Goal: Task Accomplishment & Management: Manage account settings

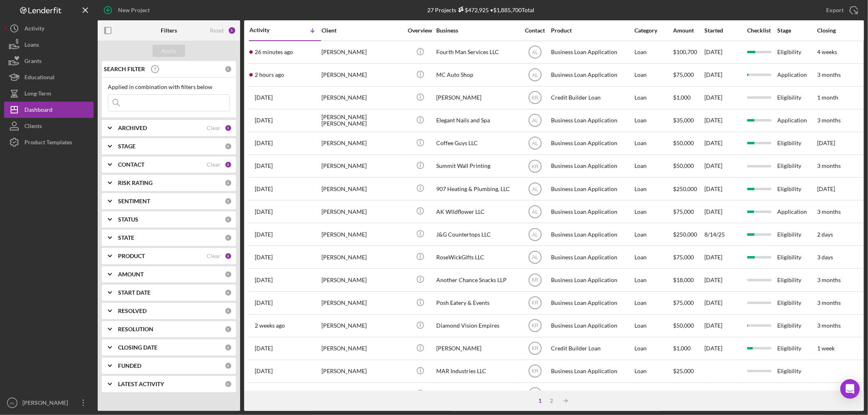
click at [301, 61] on div "26 minutes ago [PERSON_NAME]" at bounding box center [284, 52] width 71 height 22
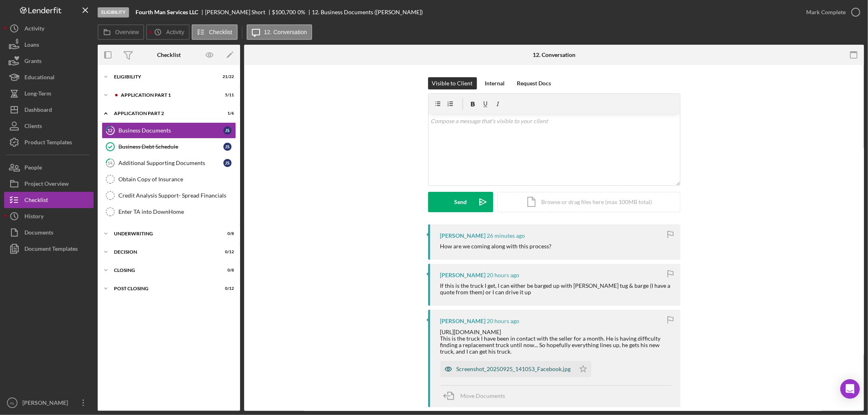
click at [489, 369] on div "Screenshot_20250925_141053_Facebook.jpg" at bounding box center [513, 369] width 114 height 7
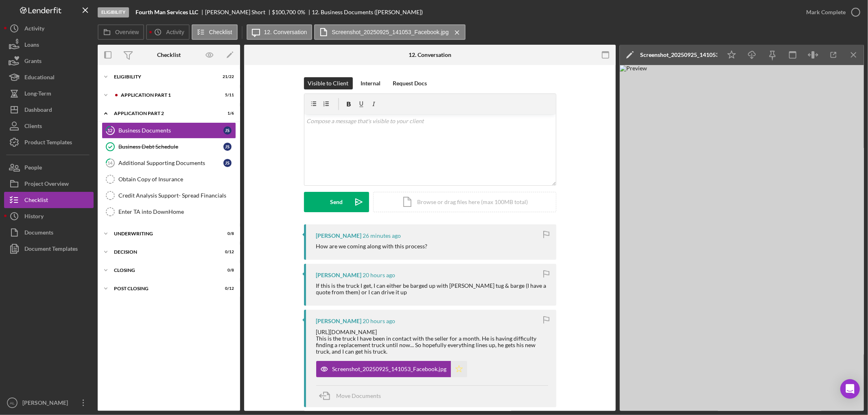
click at [458, 371] on icon "Icon/Star" at bounding box center [459, 369] width 16 height 16
click at [450, 175] on div "v Color teal Color pink Remove color Add row above Add row below Add column bef…" at bounding box center [429, 149] width 251 height 71
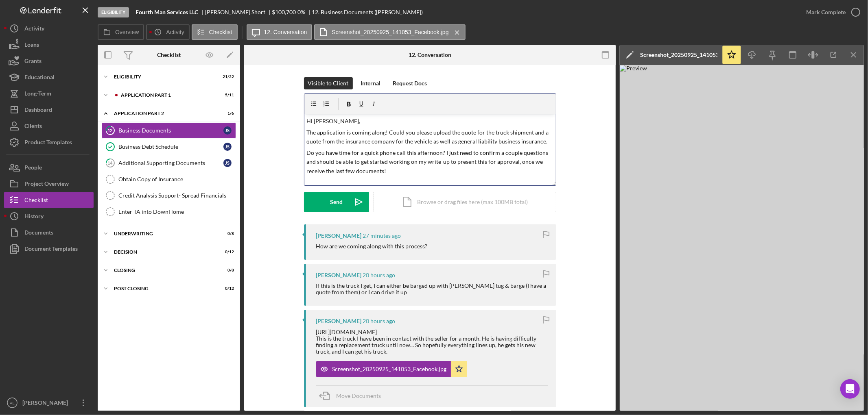
scroll to position [2, 0]
click at [349, 199] on icon "Icon/icon-invite-send" at bounding box center [359, 202] width 20 height 20
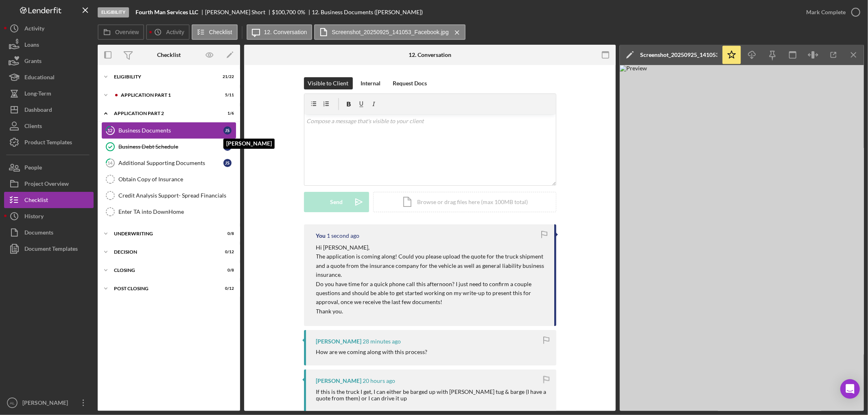
scroll to position [0, 0]
click at [177, 94] on div "Application Part 1" at bounding box center [175, 95] width 109 height 5
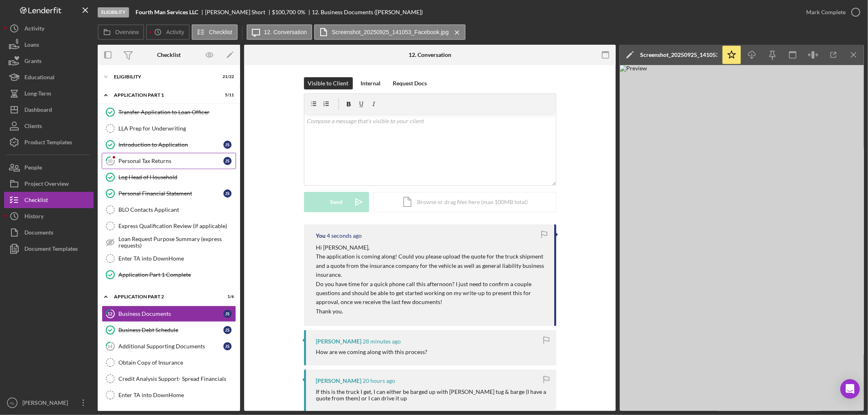
click at [164, 156] on link "10 Personal Tax Returns J S" at bounding box center [169, 161] width 134 height 16
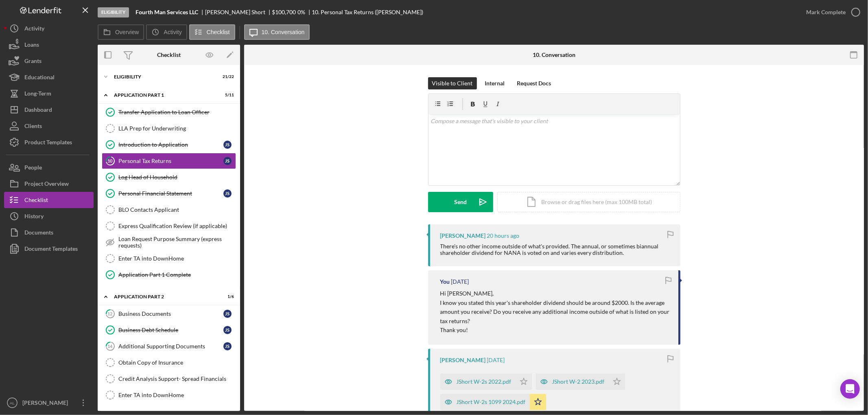
click at [291, 137] on div "Visible to Client Internal Request Docs v Color teal Color pink Remove color Ad…" at bounding box center [553, 150] width 595 height 147
click at [344, 212] on div "Visible to Client Internal Request Docs v Color teal Color pink Remove color Ad…" at bounding box center [553, 150] width 595 height 147
click at [358, 201] on div "Visible to Client Internal Request Docs v Color teal Color pink Remove color Ad…" at bounding box center [553, 150] width 595 height 147
click at [61, 111] on button "Icon/Dashboard Dashboard" at bounding box center [49, 110] width 90 height 16
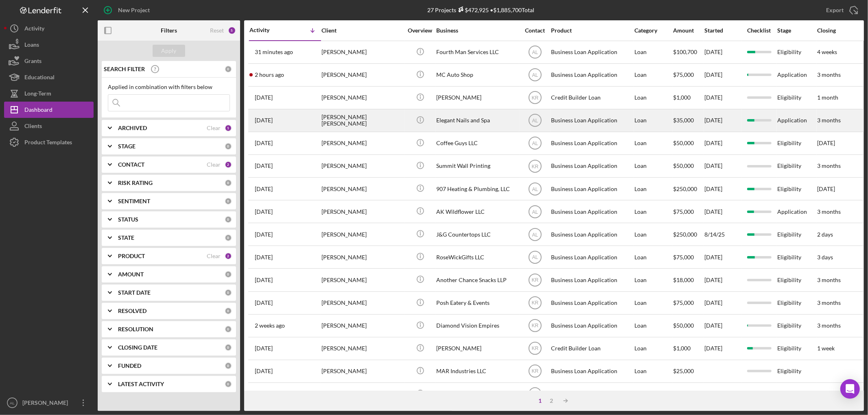
click at [299, 120] on div "[DATE] [PERSON_NAME] [PERSON_NAME]" at bounding box center [284, 121] width 71 height 22
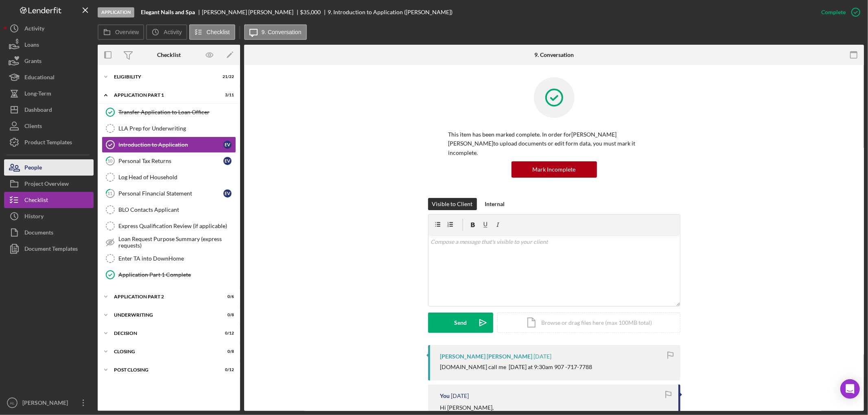
click at [59, 169] on button "People" at bounding box center [49, 167] width 90 height 16
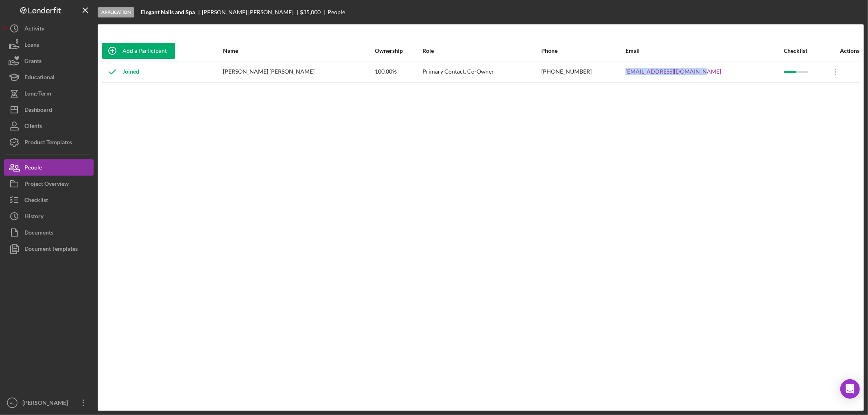
drag, startPoint x: 708, startPoint y: 70, endPoint x: 629, endPoint y: 74, distance: 79.5
click at [629, 74] on tr "Joined [PERSON_NAME] [PERSON_NAME] 100.00% Primary Contact, Co-Owner [PHONE_NUM…" at bounding box center [481, 72] width 758 height 22
copy tr "[EMAIL_ADDRESS][DOMAIN_NAME]"
click at [223, 181] on div "Add a Participant Name Ownership Role Phone Email Checklist Actions Joined [PER…" at bounding box center [481, 218] width 766 height 354
